Goal: Transaction & Acquisition: Book appointment/travel/reservation

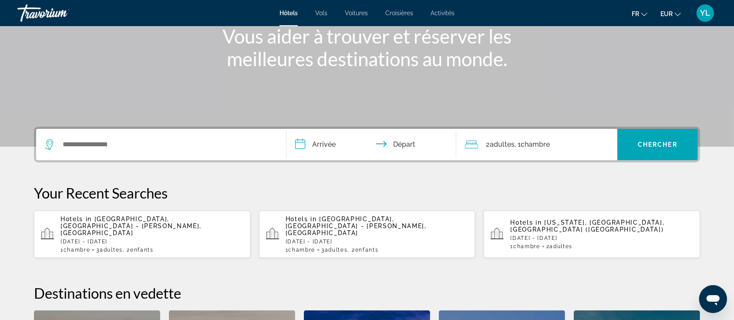
scroll to position [116, 0]
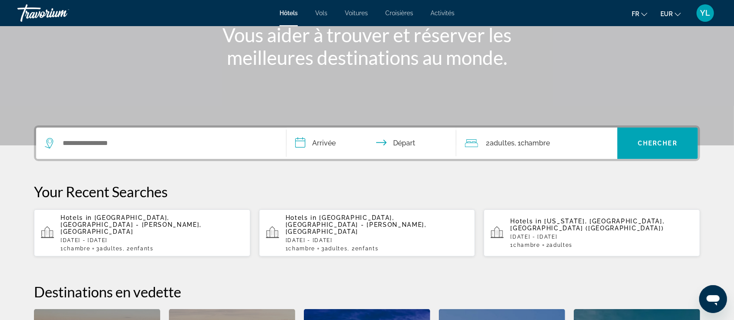
click at [332, 138] on input "**********" at bounding box center [372, 145] width 173 height 34
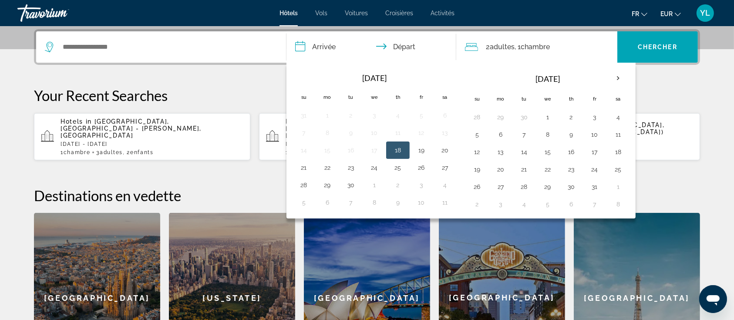
scroll to position [212, 0]
click at [615, 79] on th "Next month" at bounding box center [618, 77] width 24 height 19
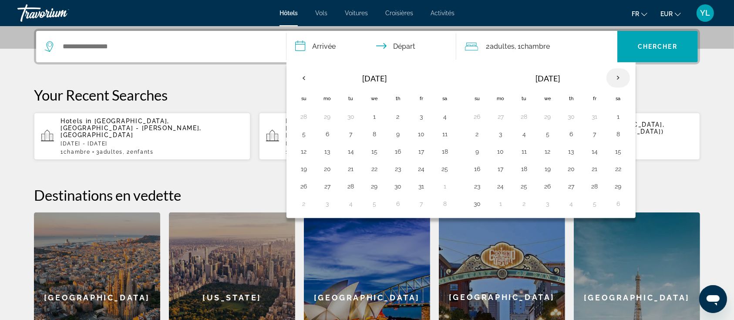
click at [615, 79] on th "Next month" at bounding box center [618, 77] width 24 height 19
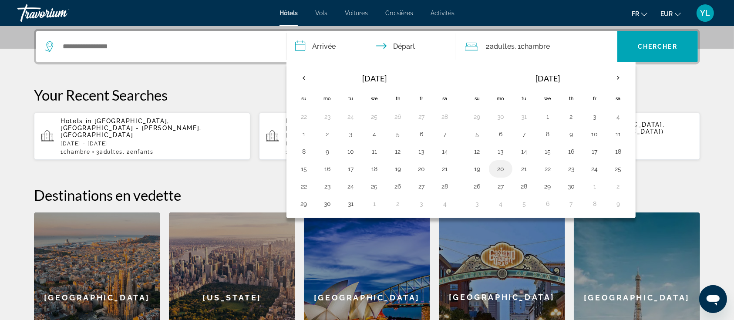
click at [502, 169] on button "20" at bounding box center [501, 169] width 14 height 12
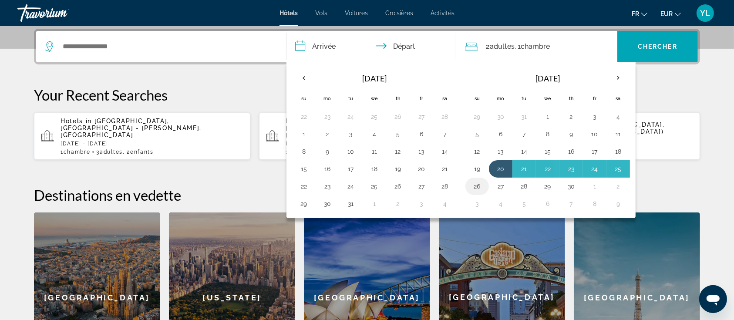
click at [473, 186] on button "26" at bounding box center [477, 186] width 14 height 12
type input "**********"
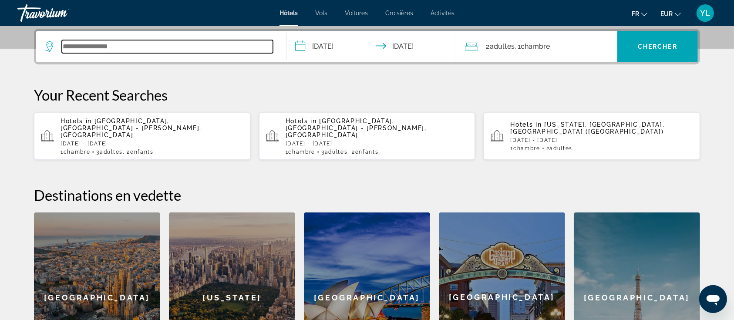
click at [232, 47] on input "Search widget" at bounding box center [167, 46] width 211 height 13
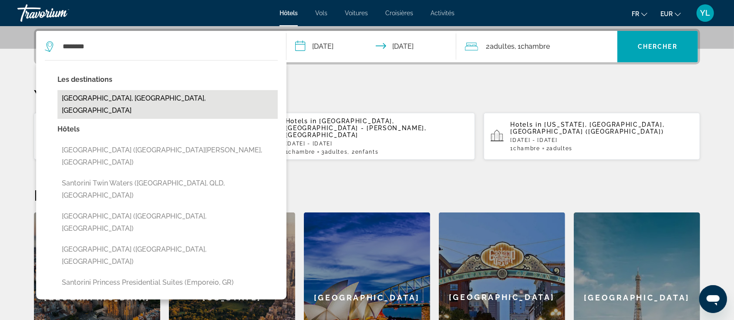
click at [128, 97] on button "[GEOGRAPHIC_DATA], [GEOGRAPHIC_DATA], [GEOGRAPHIC_DATA]" at bounding box center [167, 104] width 220 height 29
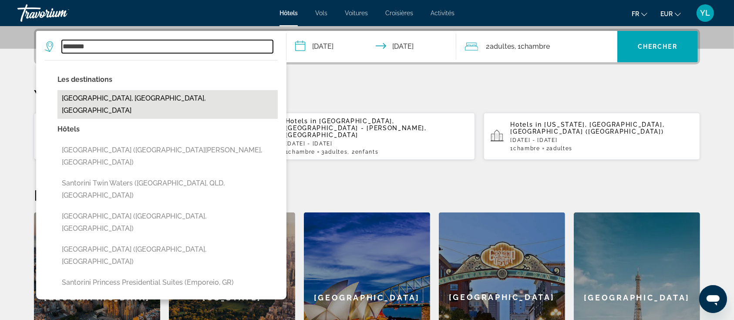
type input "**********"
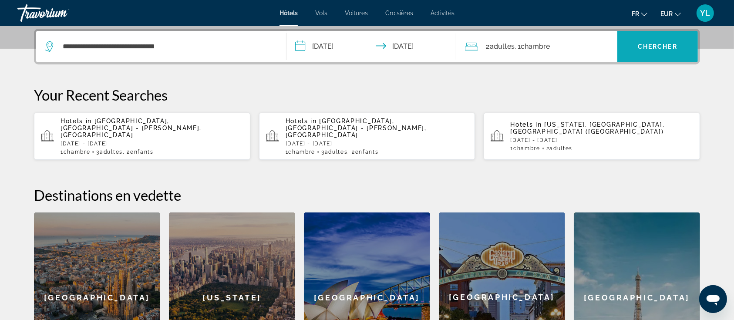
click at [662, 47] on span "Chercher" at bounding box center [658, 46] width 40 height 7
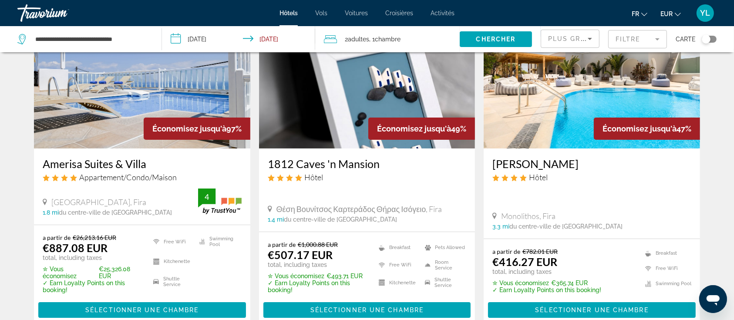
scroll to position [58, 0]
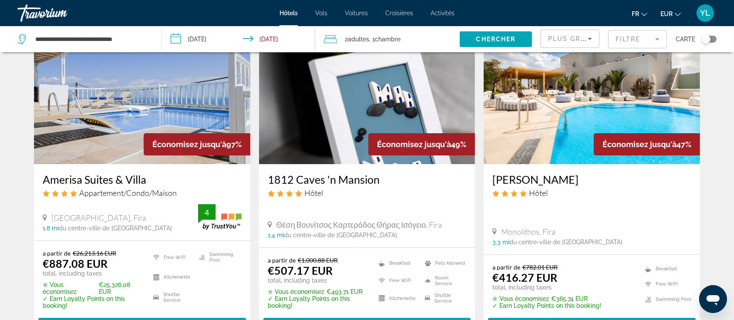
click at [369, 37] on span "Adultes" at bounding box center [358, 39] width 21 height 7
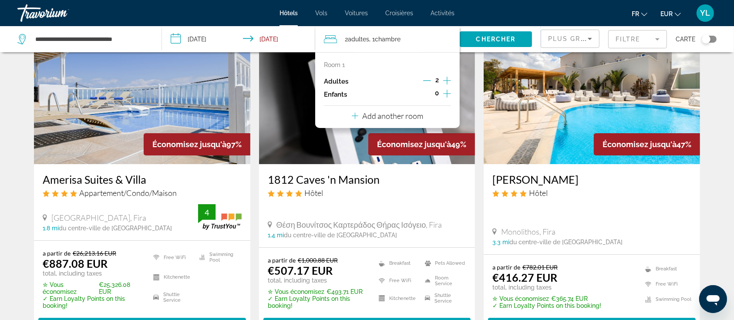
click at [447, 78] on icon "Increment adults" at bounding box center [447, 81] width 8 height 8
click at [444, 94] on icon "Increment children" at bounding box center [447, 94] width 8 height 8
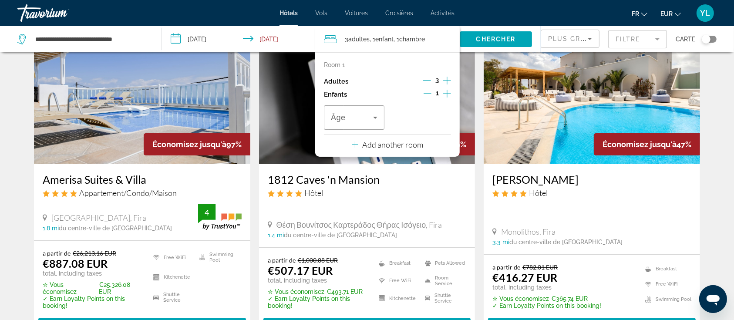
click at [444, 94] on icon "Increment children" at bounding box center [447, 94] width 8 height 8
click at [367, 111] on div "Travelers: 3 adults, 2 children" at bounding box center [354, 117] width 47 height 24
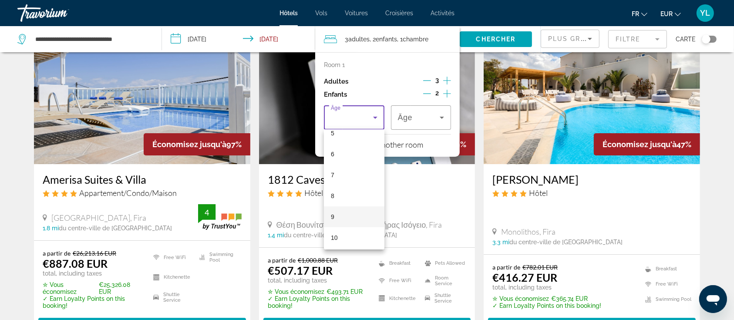
scroll to position [116, 0]
click at [343, 195] on mat-option "8" at bounding box center [354, 195] width 61 height 21
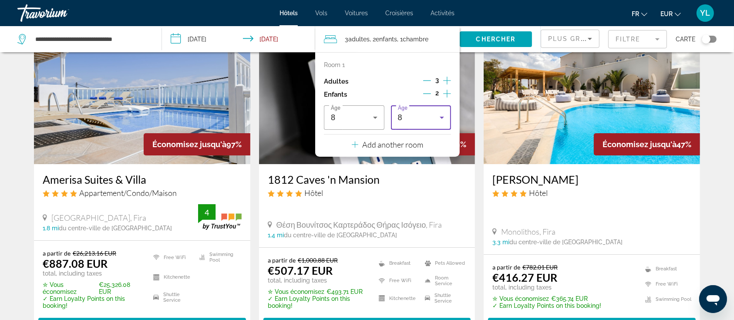
click at [425, 117] on div "8" at bounding box center [419, 117] width 42 height 10
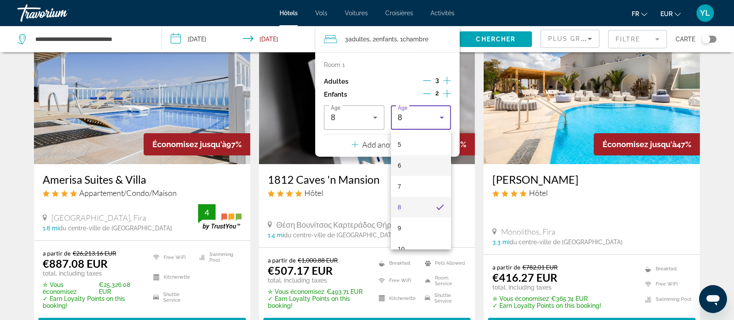
scroll to position [130, 0]
click at [413, 189] on mat-option "8" at bounding box center [421, 181] width 61 height 21
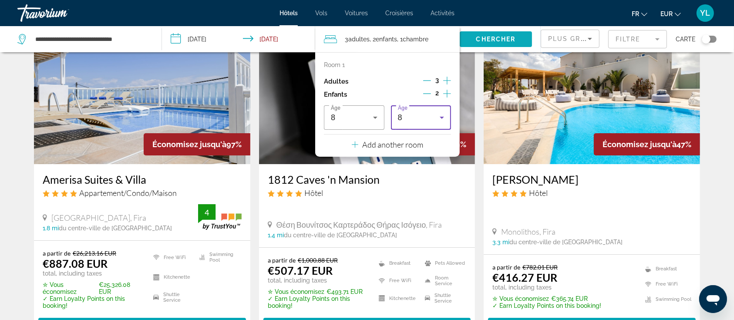
click at [509, 34] on span "Search widget" at bounding box center [496, 39] width 72 height 21
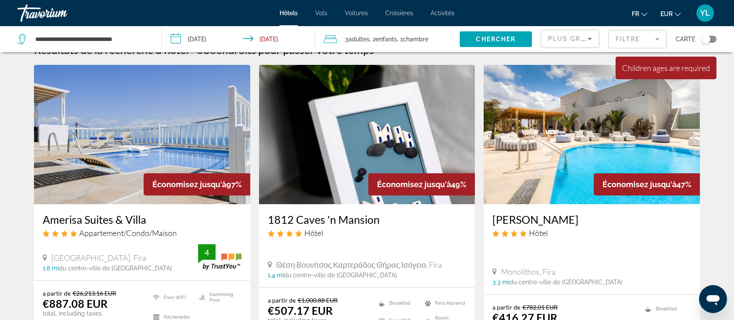
scroll to position [0, 0]
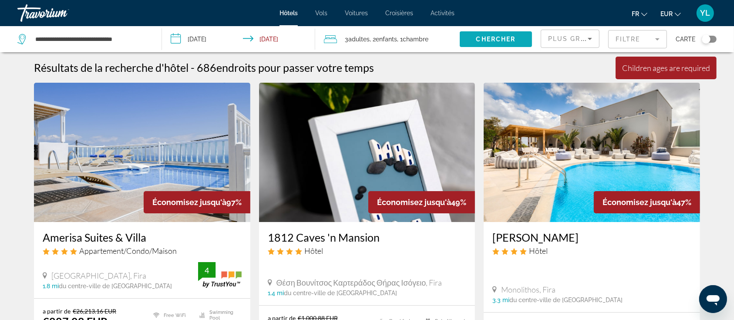
click at [516, 34] on span "Search widget" at bounding box center [496, 39] width 72 height 21
click at [422, 36] on span "Chambre" at bounding box center [416, 39] width 26 height 7
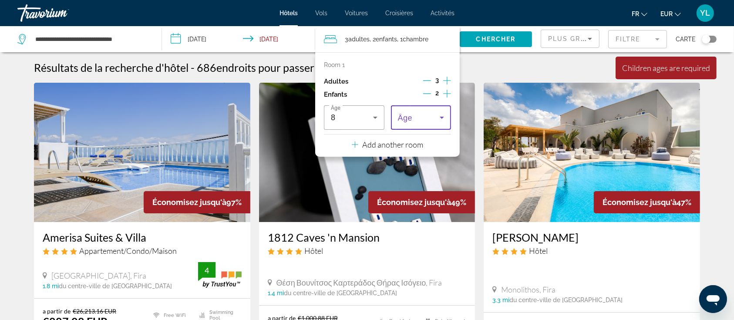
click at [419, 119] on span "Travelers: 3 adults, 2 children" at bounding box center [419, 117] width 42 height 10
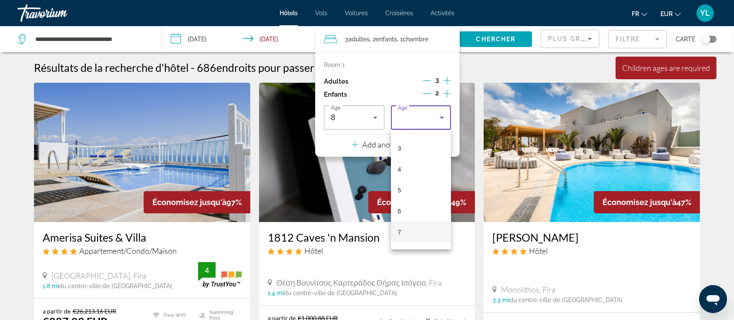
scroll to position [116, 0]
click at [408, 193] on mat-option "8" at bounding box center [421, 195] width 61 height 21
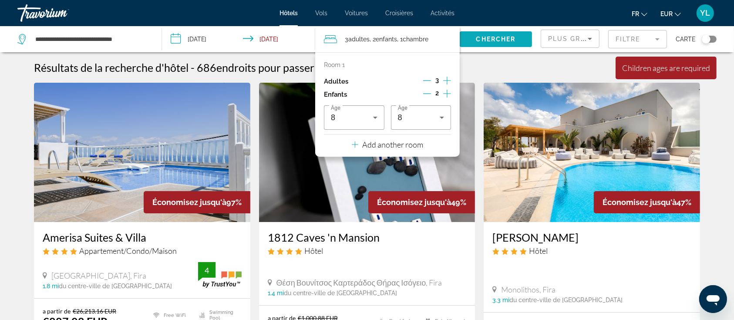
click at [491, 36] on span "Chercher" at bounding box center [496, 39] width 40 height 7
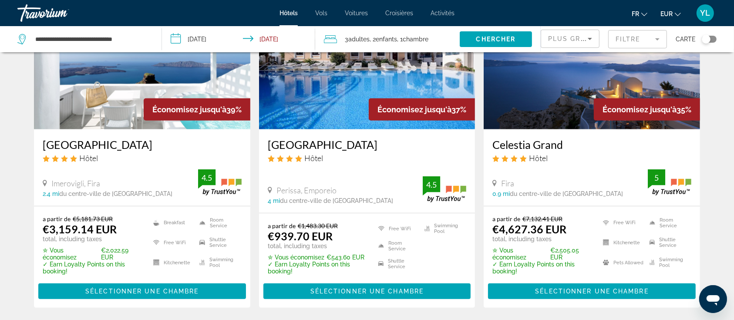
scroll to position [431, 0]
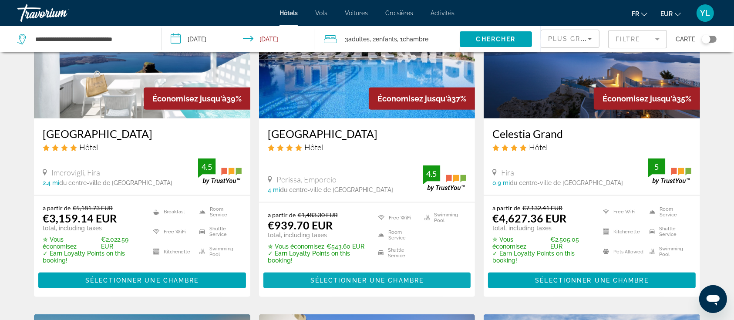
click at [331, 283] on span "Sélectionner une chambre" at bounding box center [366, 280] width 113 height 7
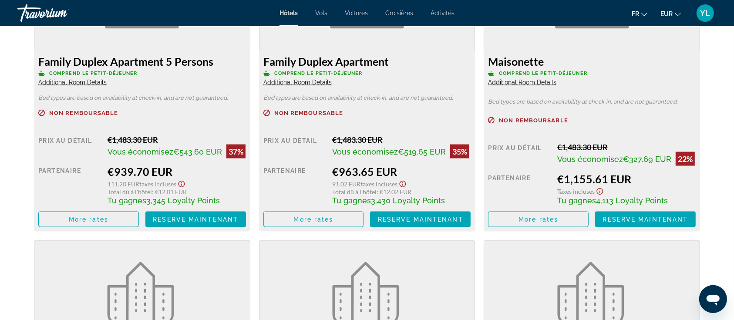
scroll to position [1181, 0]
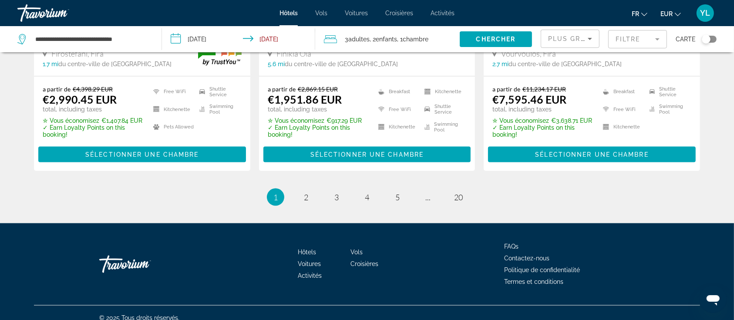
scroll to position [1223, 0]
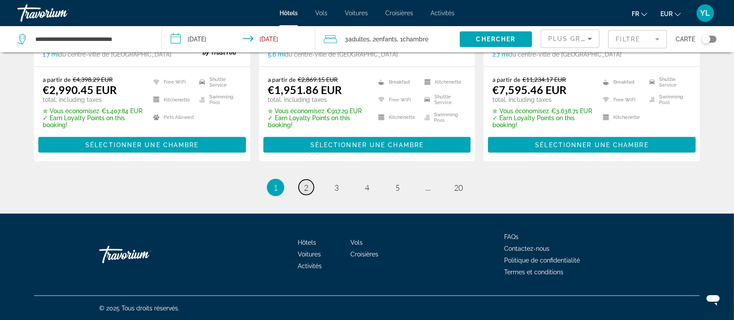
click at [301, 188] on link "page 2" at bounding box center [306, 187] width 15 height 15
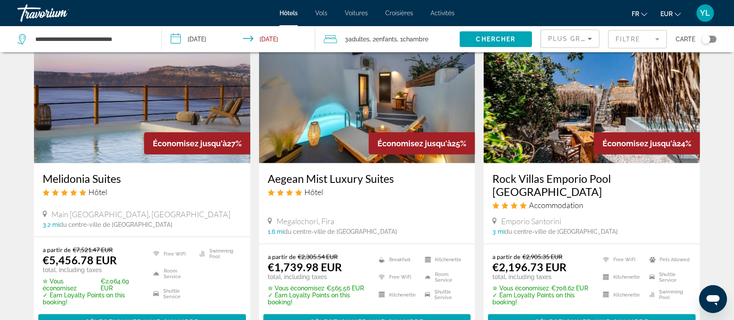
scroll to position [1209, 0]
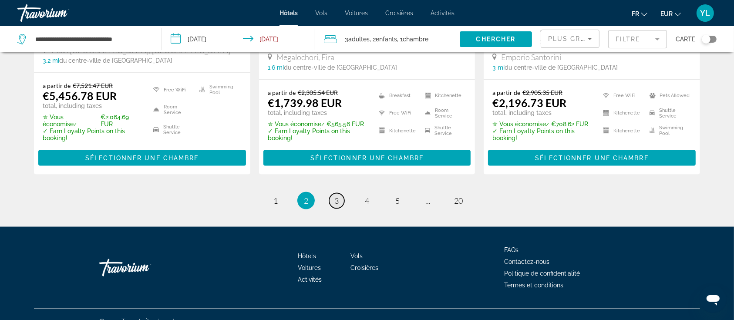
click at [340, 193] on link "page 3" at bounding box center [336, 200] width 15 height 15
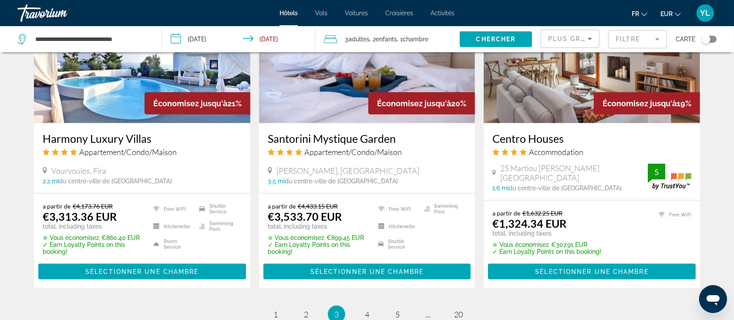
scroll to position [1108, 0]
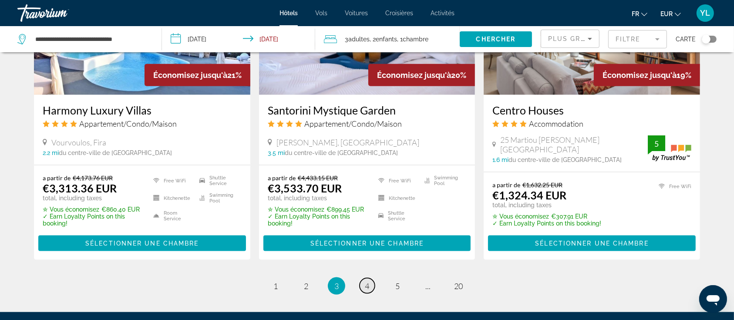
click at [368, 287] on span "4" at bounding box center [367, 286] width 4 height 10
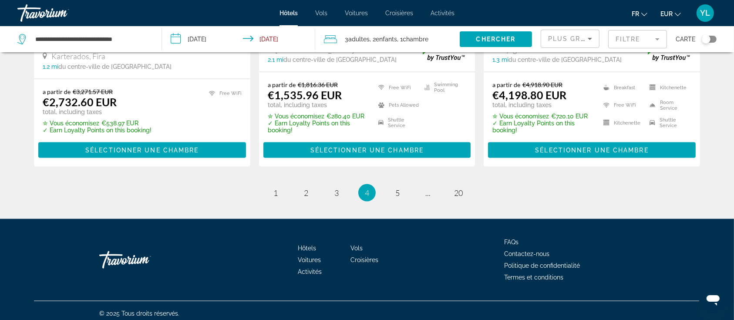
scroll to position [1209, 0]
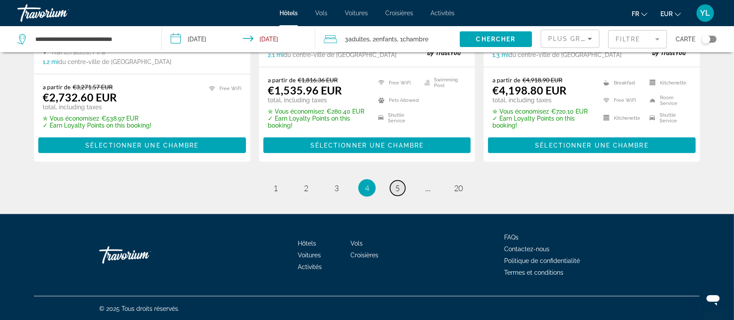
click at [397, 187] on span "5" at bounding box center [397, 188] width 4 height 10
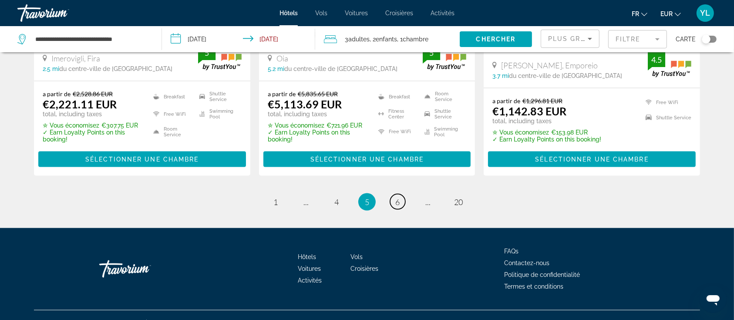
scroll to position [1198, 0]
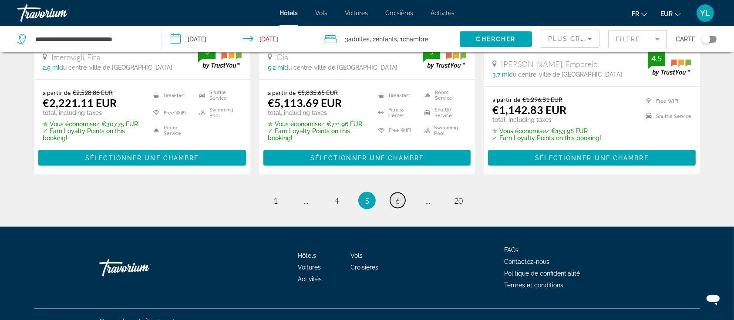
click at [396, 196] on span "6" at bounding box center [397, 201] width 4 height 10
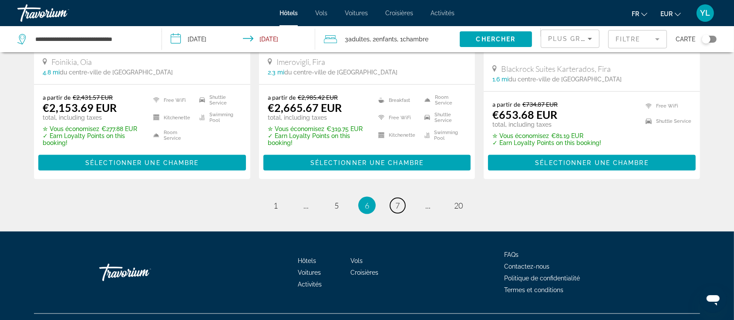
scroll to position [1195, 0]
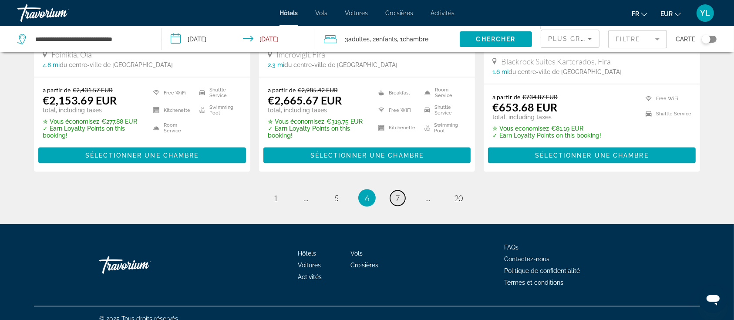
click at [400, 191] on link "page 7" at bounding box center [397, 198] width 15 height 15
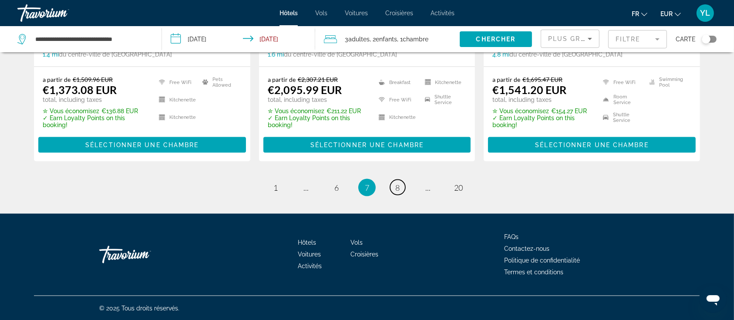
scroll to position [1198, 0]
click at [400, 185] on span "8" at bounding box center [397, 188] width 4 height 10
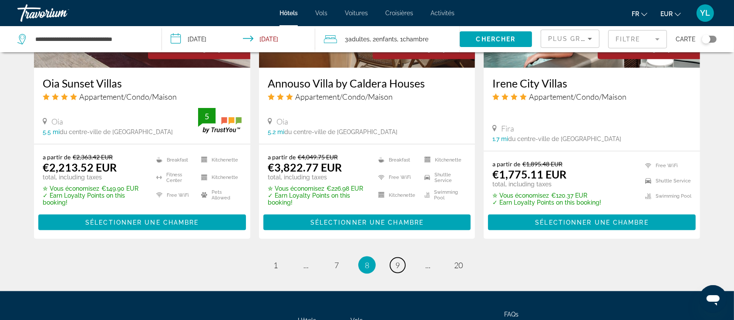
scroll to position [1097, 0]
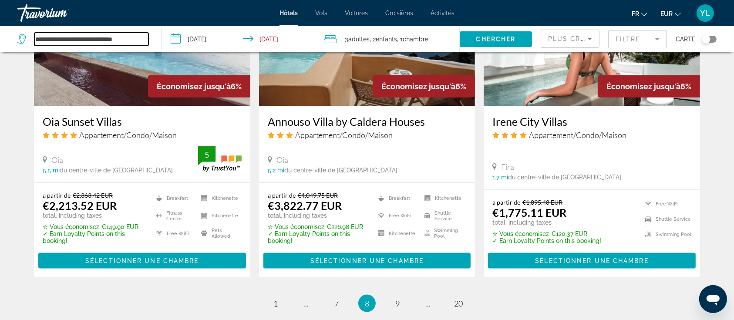
click at [121, 38] on input "**********" at bounding box center [91, 39] width 114 height 13
drag, startPoint x: 139, startPoint y: 42, endPoint x: 34, endPoint y: 31, distance: 105.4
click at [34, 31] on div "**********" at bounding box center [84, 39] width 135 height 26
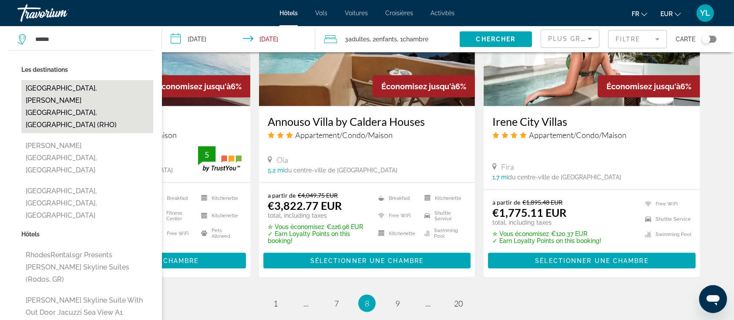
click at [56, 91] on button "[GEOGRAPHIC_DATA], [PERSON_NAME][GEOGRAPHIC_DATA], [GEOGRAPHIC_DATA] (RHO)" at bounding box center [87, 106] width 132 height 53
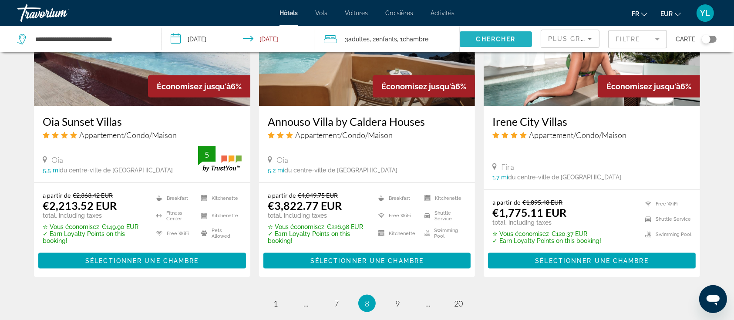
click at [490, 45] on span "Search widget" at bounding box center [496, 39] width 72 height 21
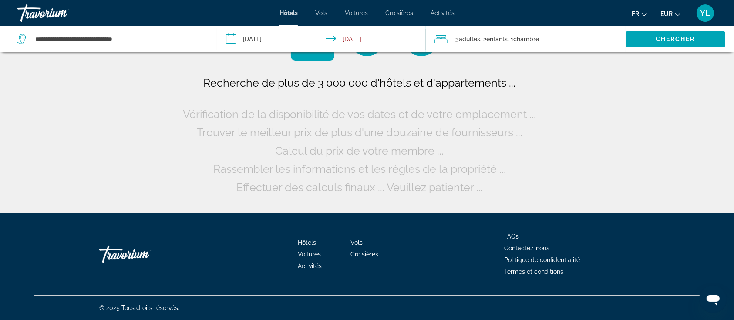
scroll to position [0, 0]
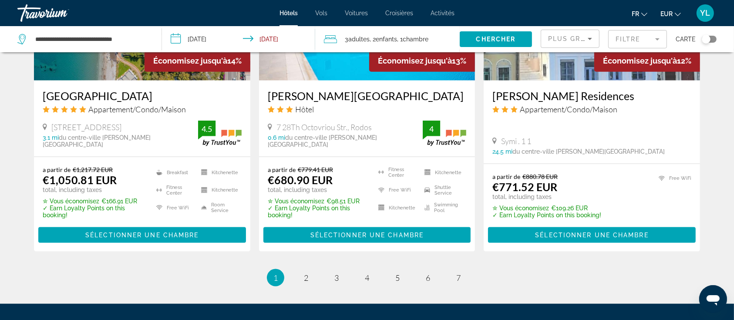
scroll to position [1161, 0]
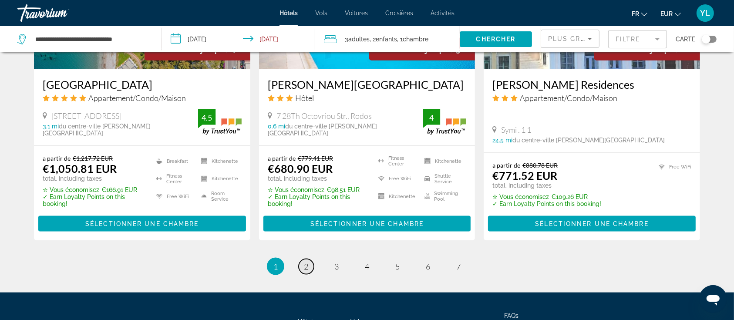
click at [308, 259] on link "page 2" at bounding box center [306, 266] width 15 height 15
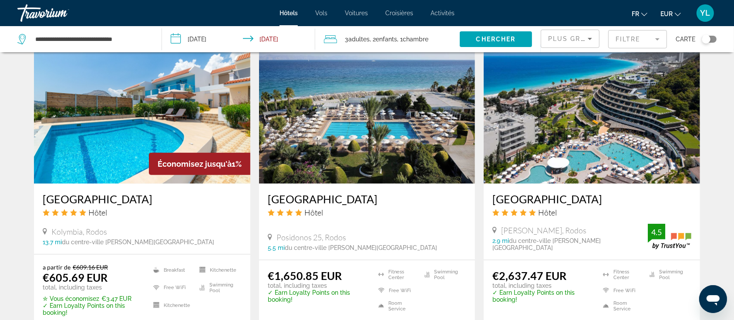
scroll to position [1103, 0]
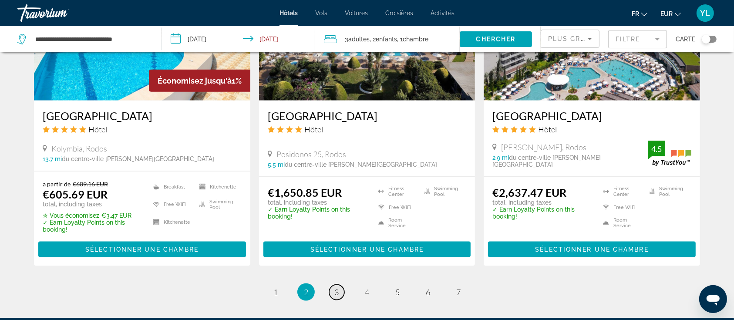
click at [334, 297] on span "3" at bounding box center [336, 292] width 4 height 10
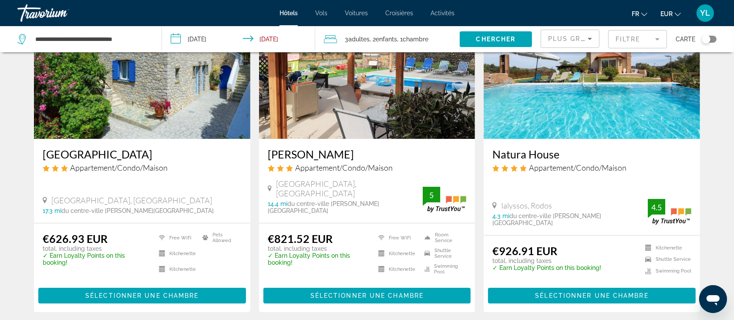
scroll to position [58, 0]
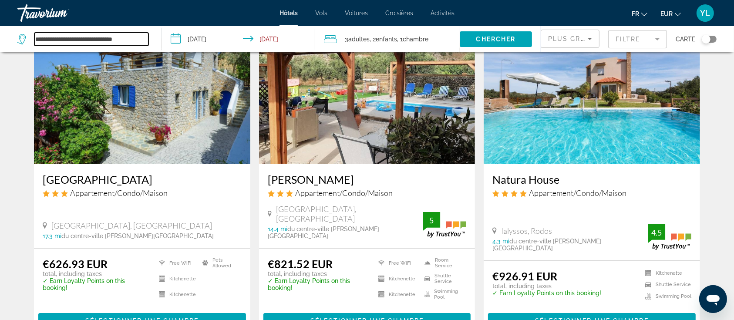
click at [120, 43] on input "**********" at bounding box center [91, 39] width 114 height 13
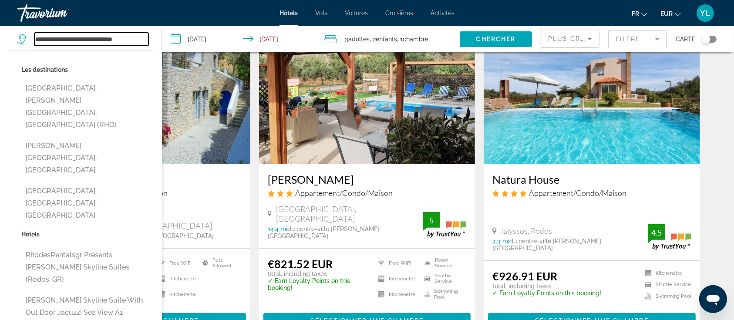
click at [139, 41] on input "**********" at bounding box center [91, 39] width 114 height 13
drag, startPoint x: 139, startPoint y: 41, endPoint x: 32, endPoint y: 41, distance: 107.5
click at [32, 41] on div "**********" at bounding box center [82, 39] width 131 height 13
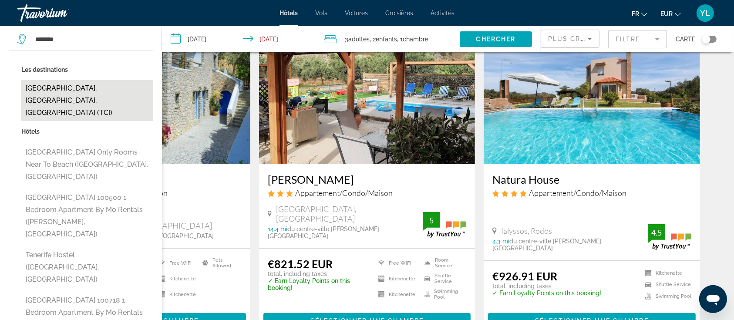
click at [59, 94] on button "[GEOGRAPHIC_DATA], [GEOGRAPHIC_DATA], [GEOGRAPHIC_DATA] (TCI)" at bounding box center [87, 100] width 132 height 41
type input "**********"
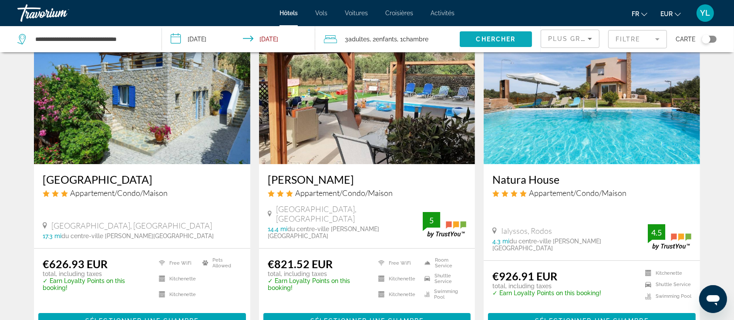
click at [476, 37] on span "Chercher" at bounding box center [496, 39] width 40 height 7
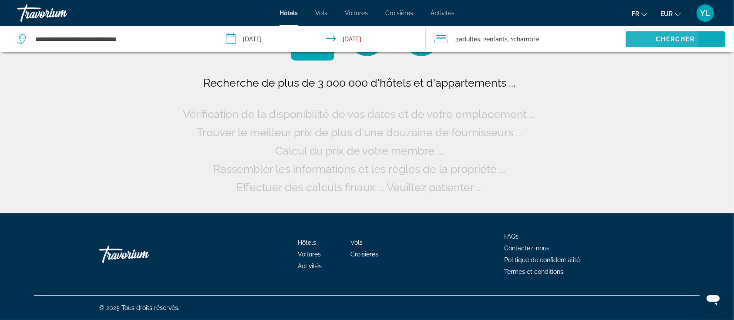
scroll to position [0, 0]
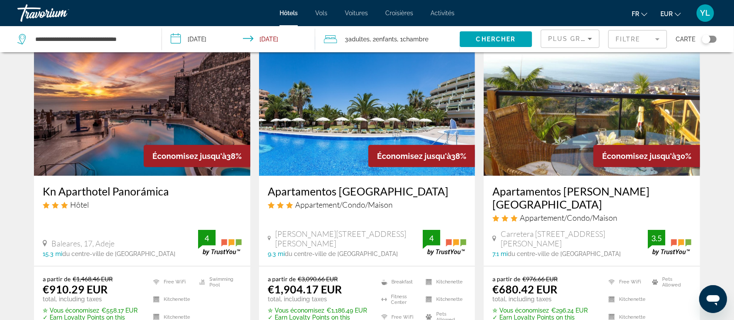
scroll to position [373, 0]
